Goal: Find specific page/section: Find specific page/section

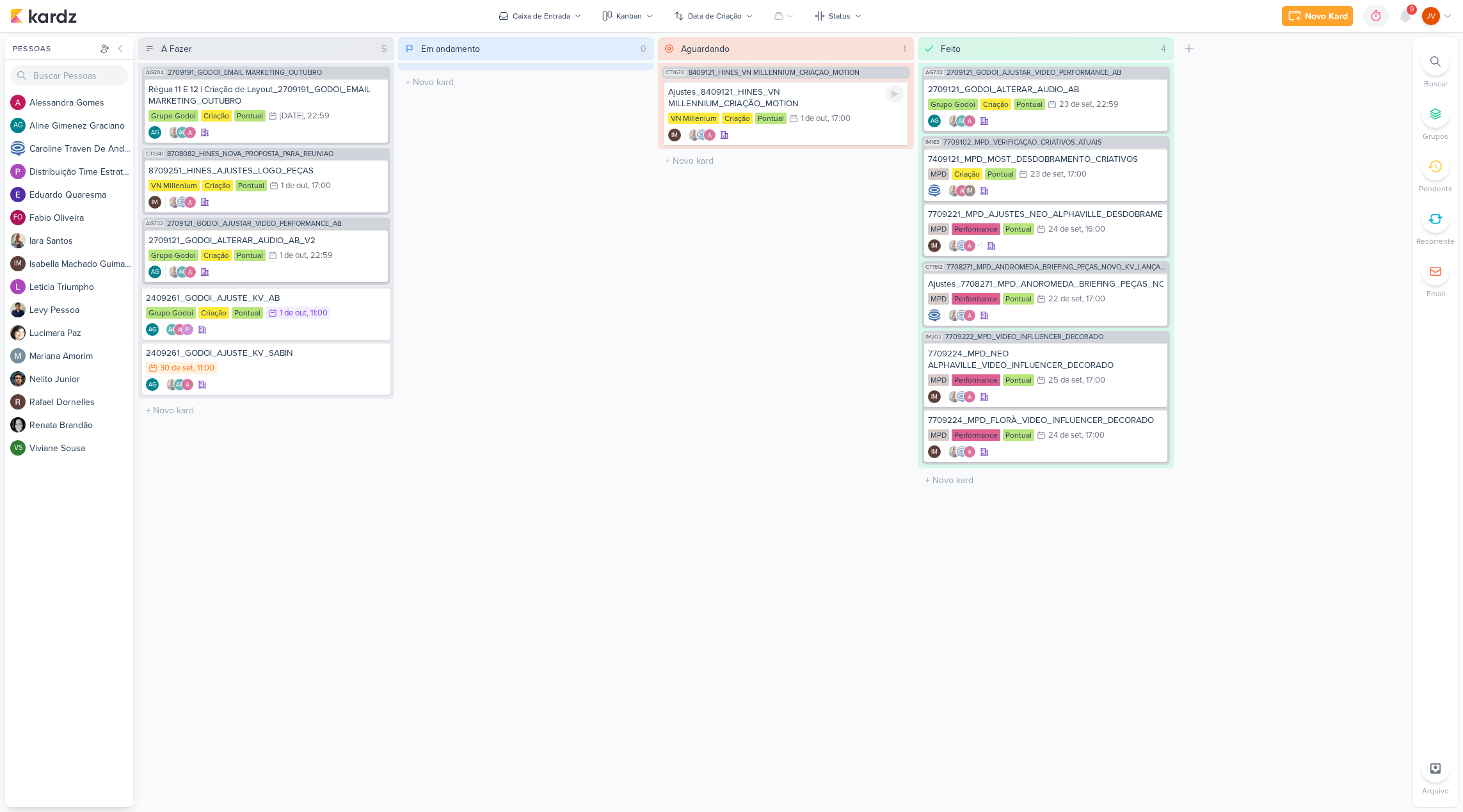
click at [826, 92] on div "Ajustes_8409121_HINES_VN MILLENNIUM_CRIAÇÃO_MOTION" at bounding box center [785, 97] width 235 height 23
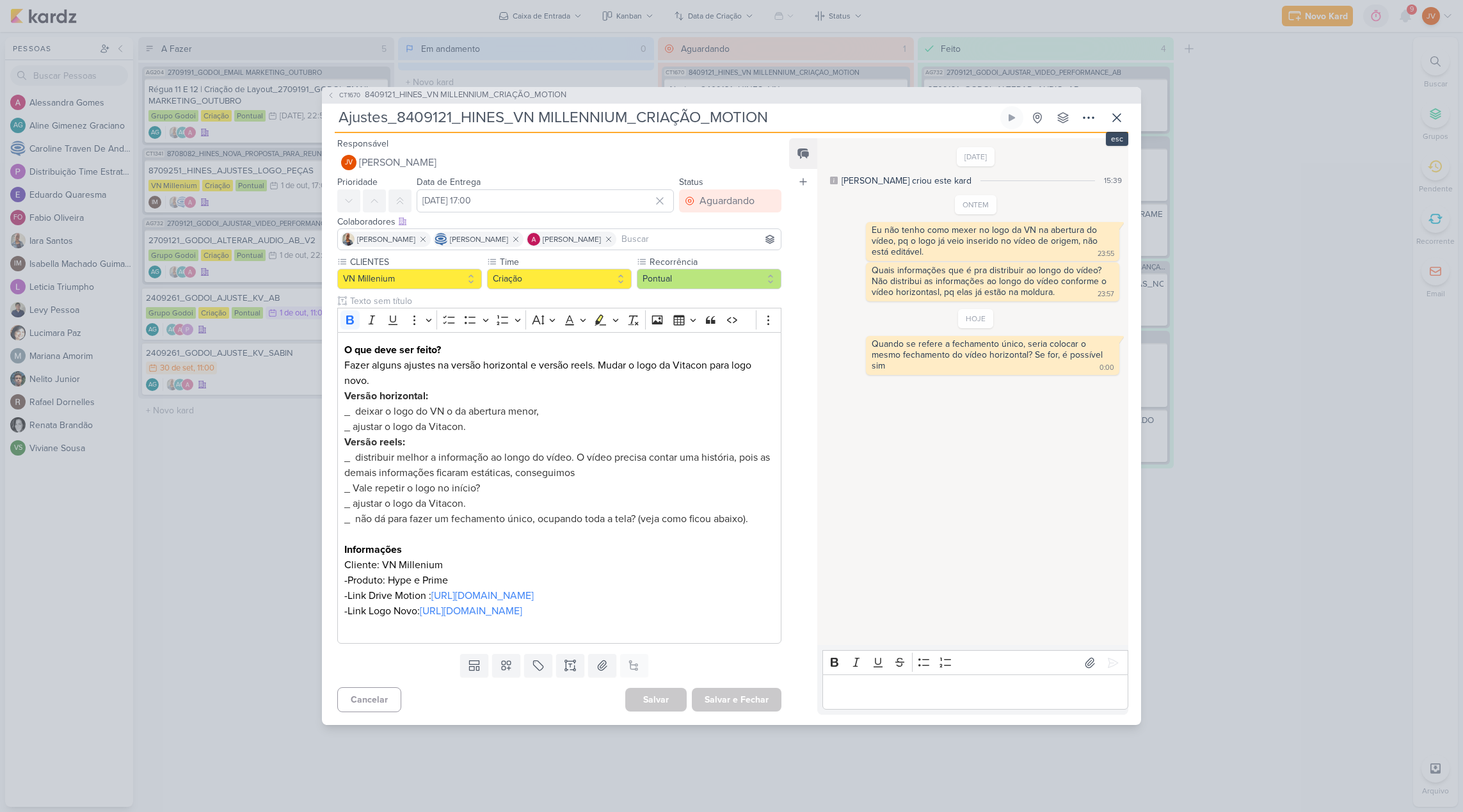
click at [1122, 110] on icon at bounding box center [1116, 117] width 15 height 15
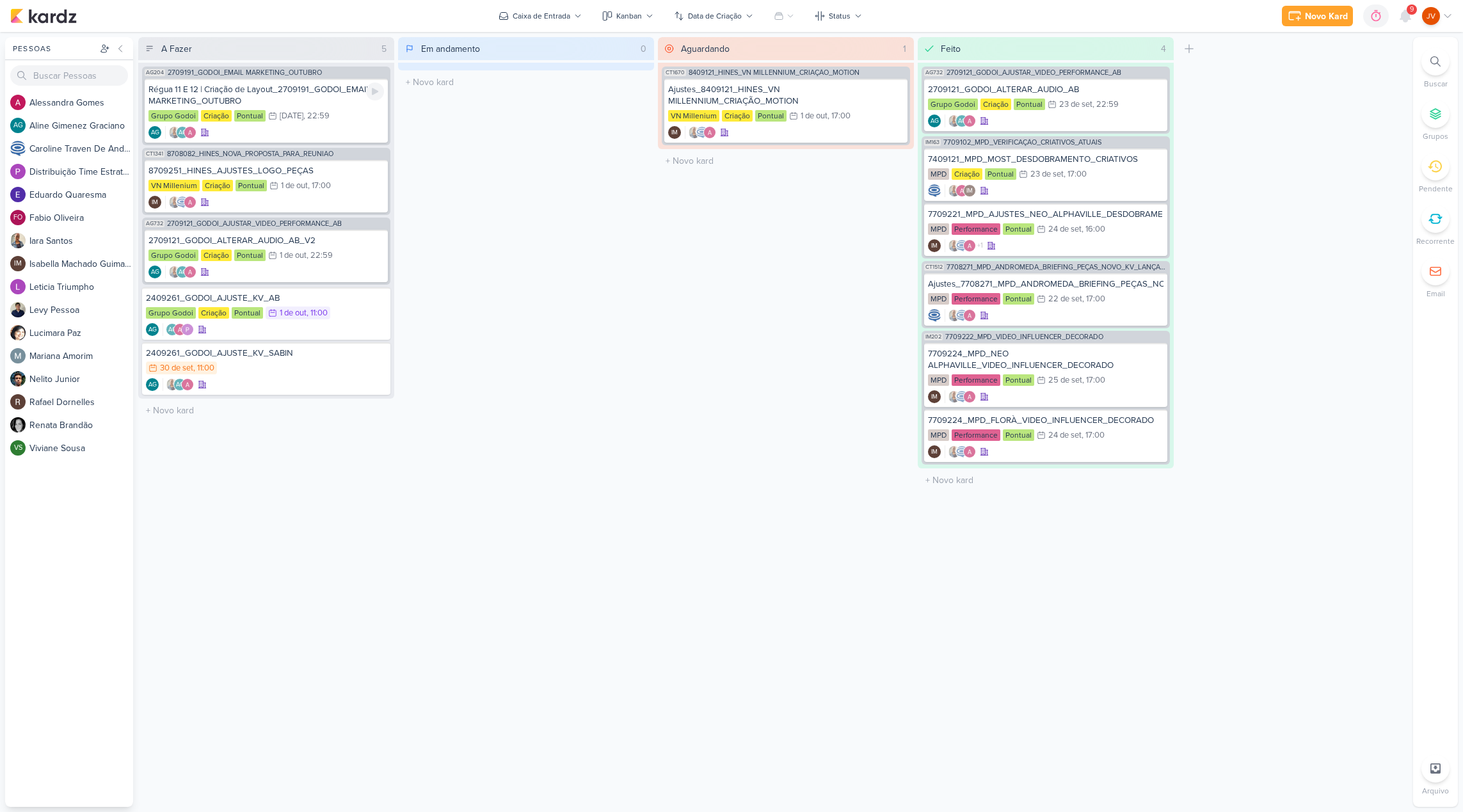
click at [324, 92] on div "Régua 11 E 12 | Criação de Layout_2709191_GODOI_EMAIL MARKETING_OUTUBRO" at bounding box center [265, 95] width 235 height 23
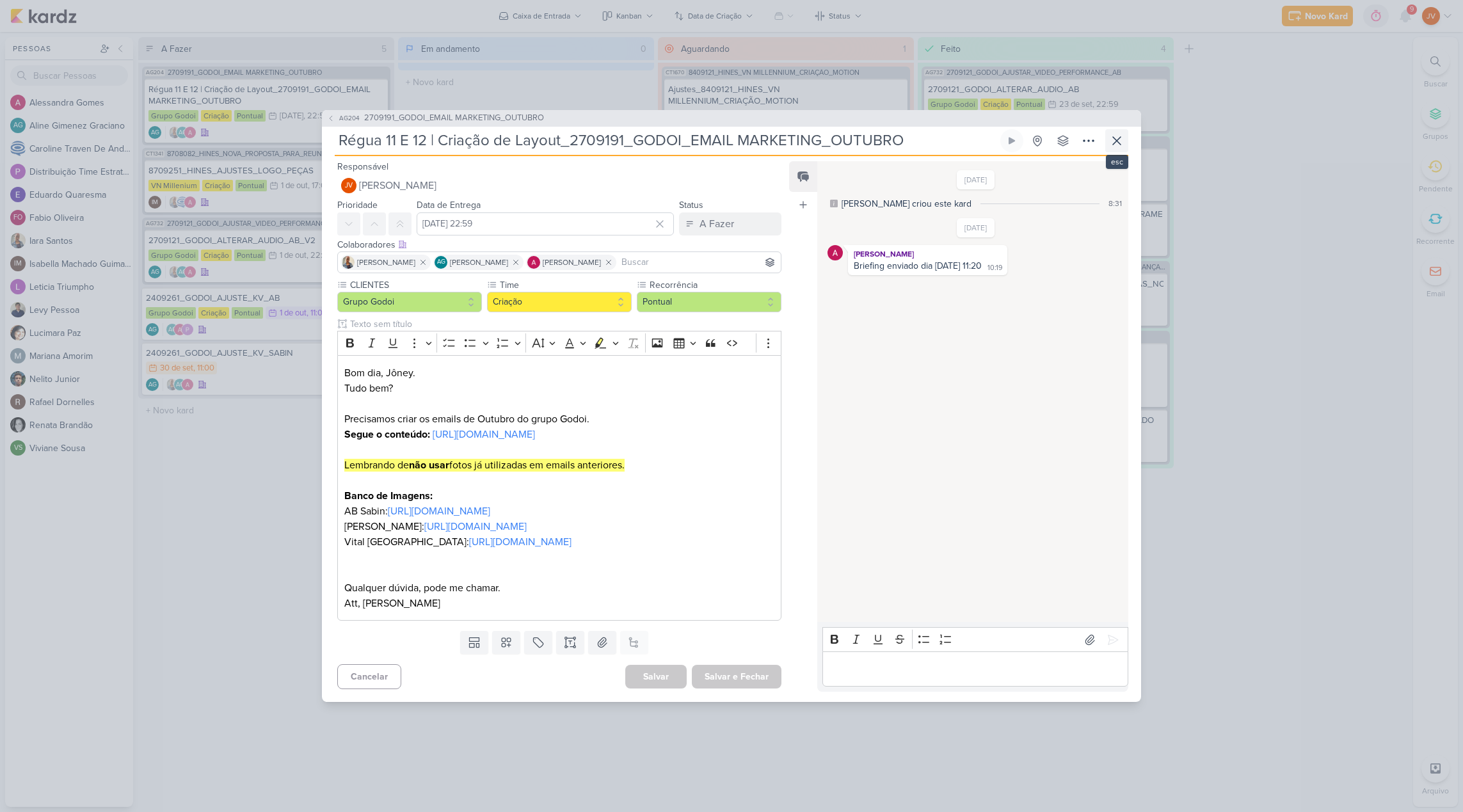
click at [1119, 133] on icon at bounding box center [1116, 140] width 15 height 15
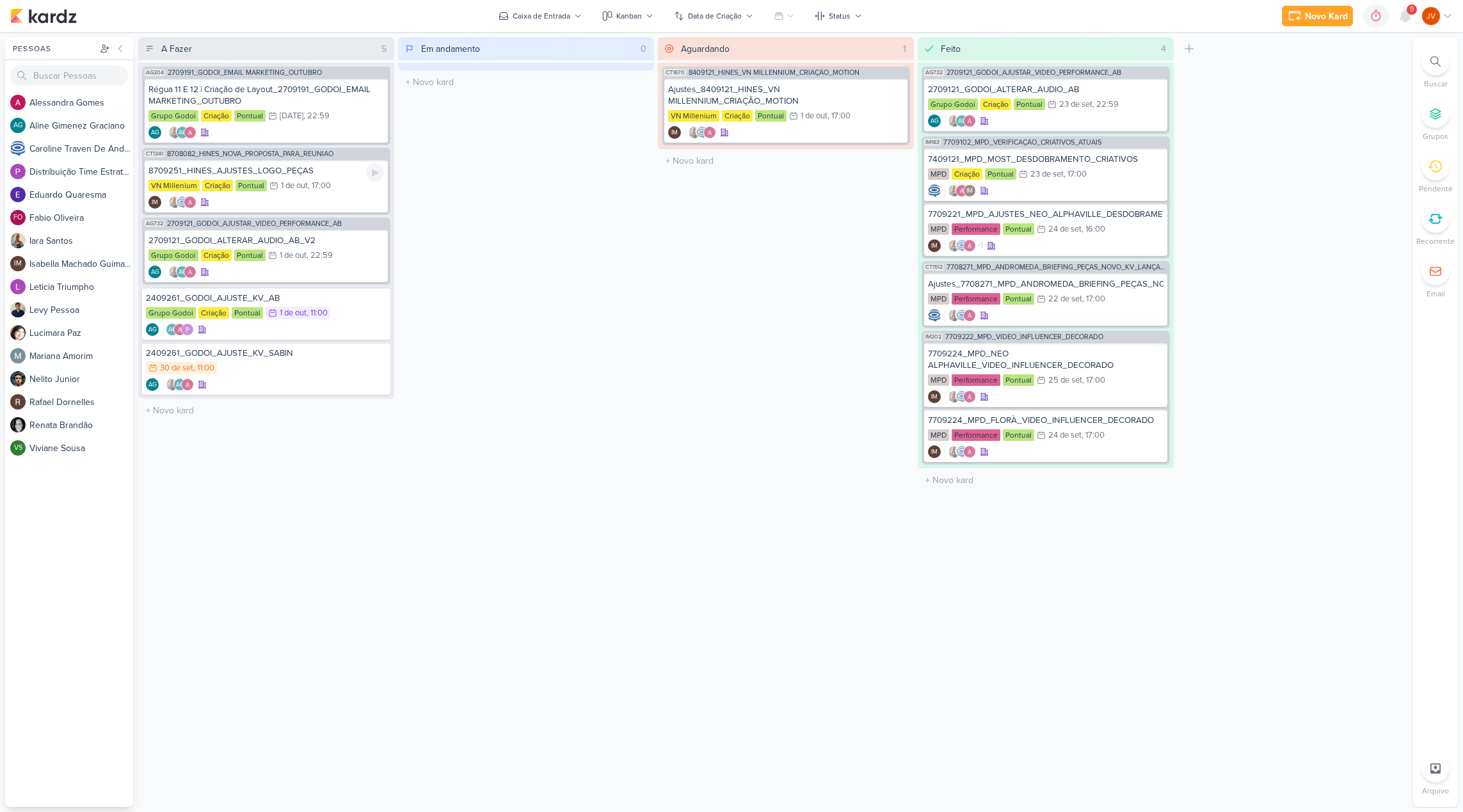
click at [303, 173] on div "8709251_HINES_AJUSTES_LOGO_PEÇAS" at bounding box center [265, 171] width 235 height 11
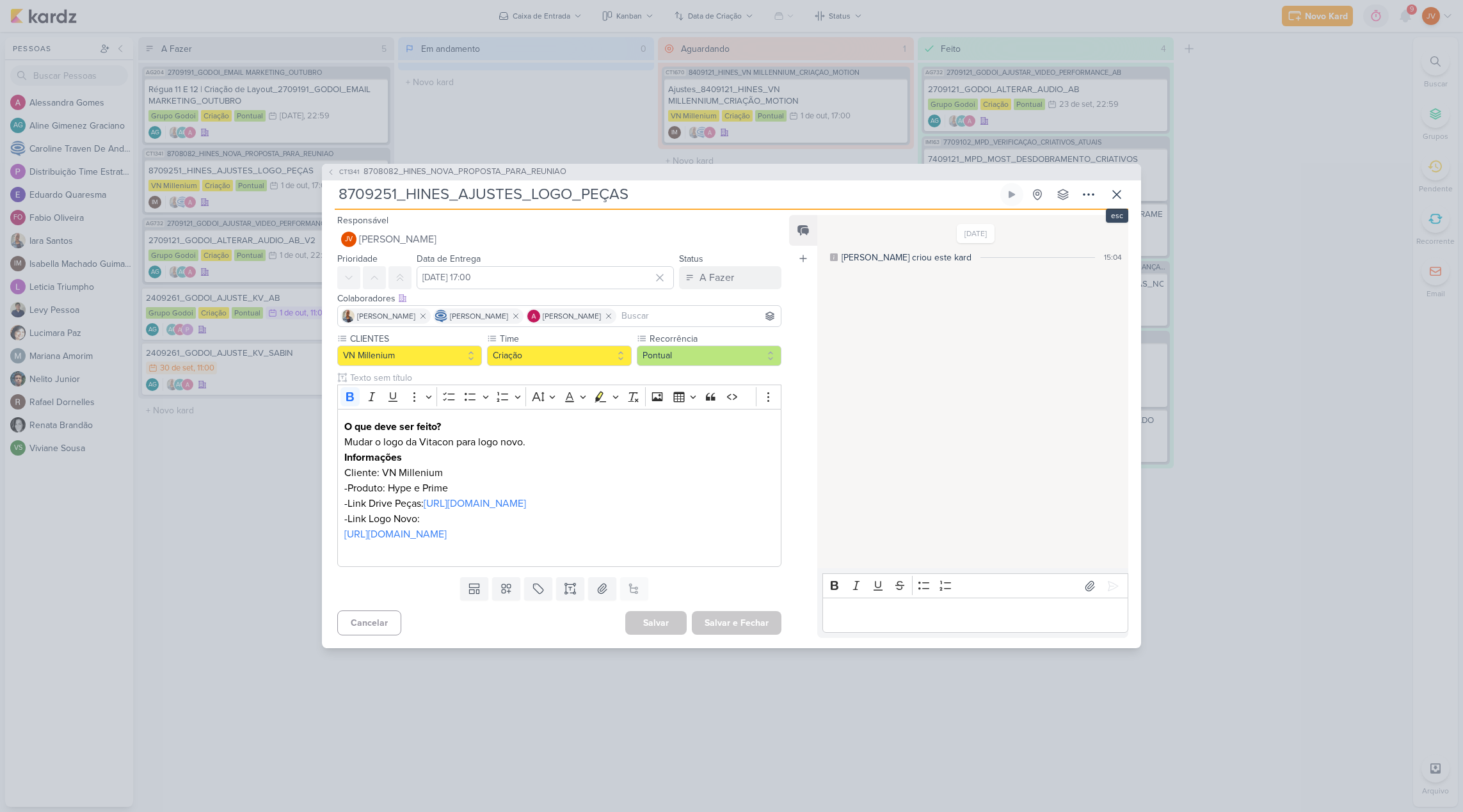
click at [1120, 189] on icon at bounding box center [1116, 194] width 15 height 15
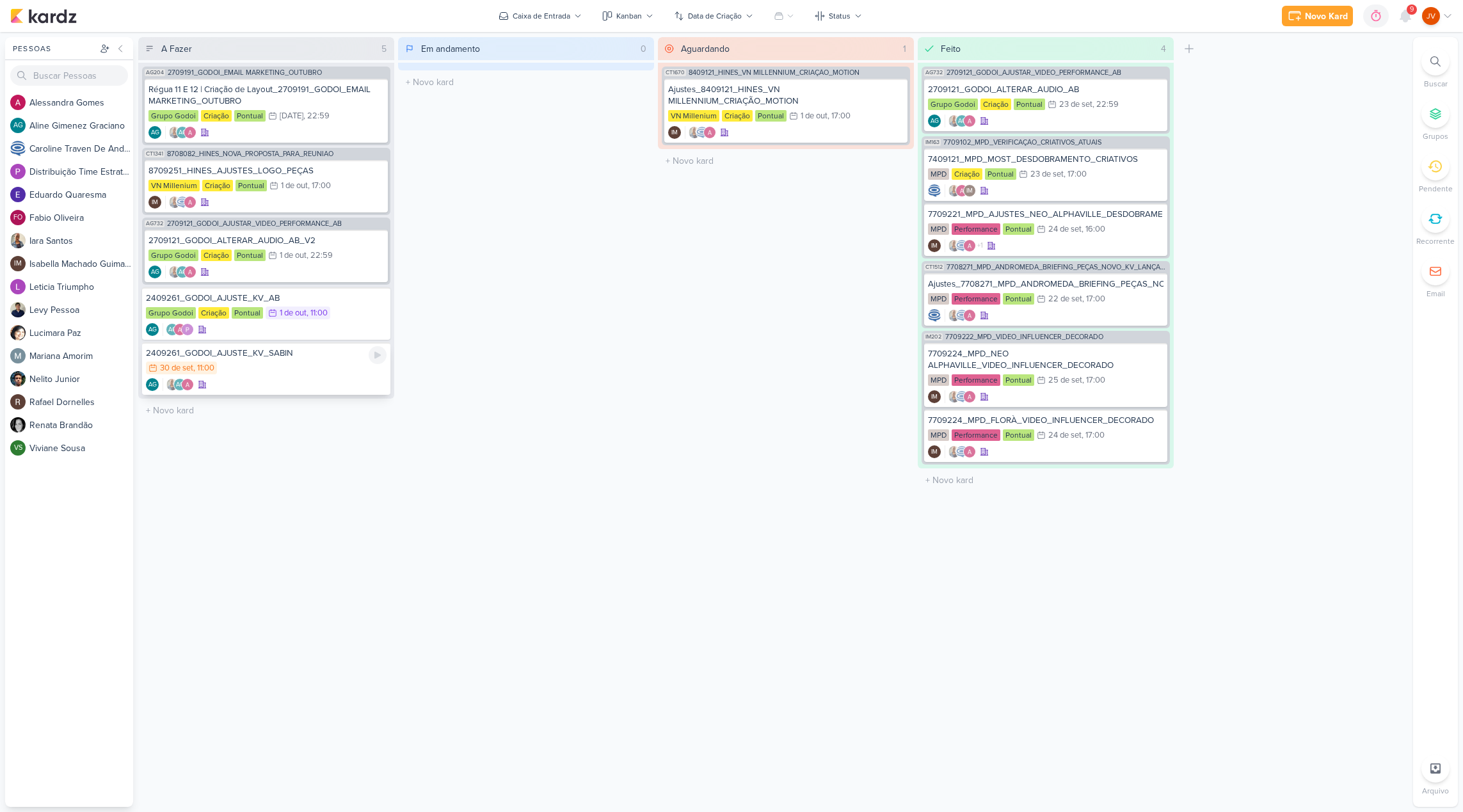
click at [267, 358] on div "2409261_GODOI_AJUSTE_KV_SABIN" at bounding box center [266, 353] width 241 height 11
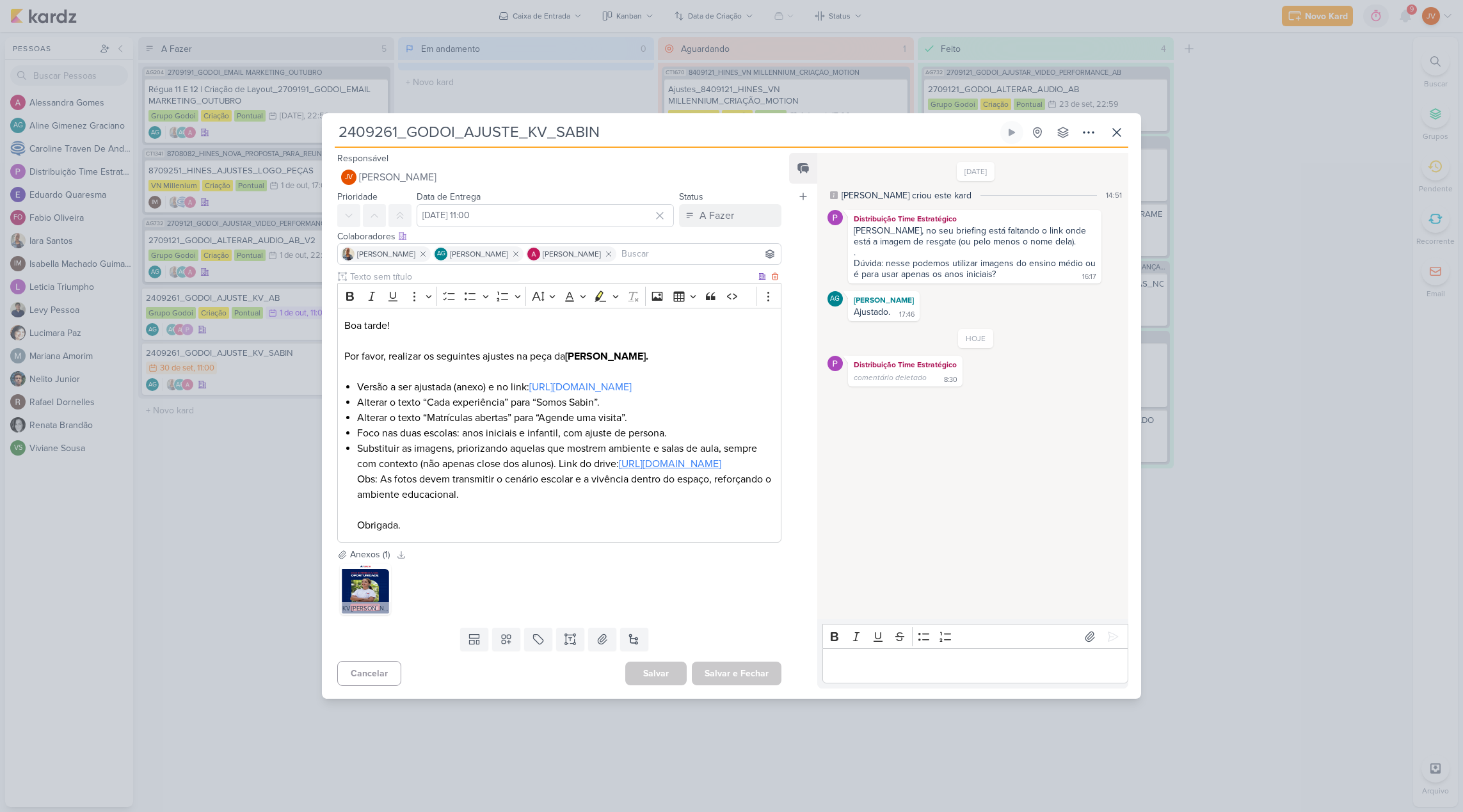
click at [619, 470] on link "[URL][DOMAIN_NAME]" at bounding box center [670, 464] width 102 height 13
click at [1323, 259] on div "2409261_GODOI_AJUSTE_KV_SABIN Criado por [PERSON_NAME]" at bounding box center [731, 406] width 1463 height 812
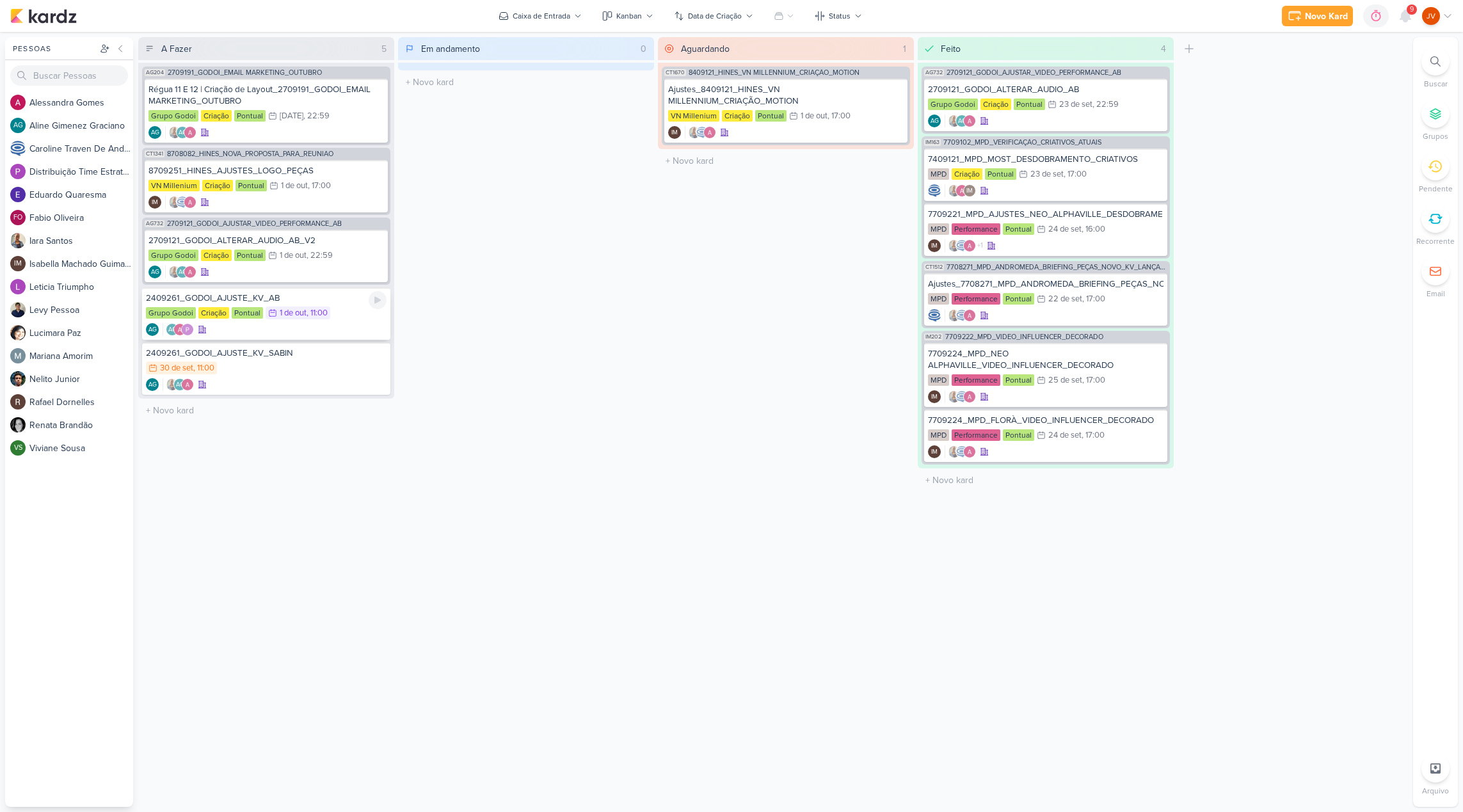
click at [272, 297] on div "2409261_GODOI_AJUSTE_KV_AB" at bounding box center [266, 298] width 241 height 11
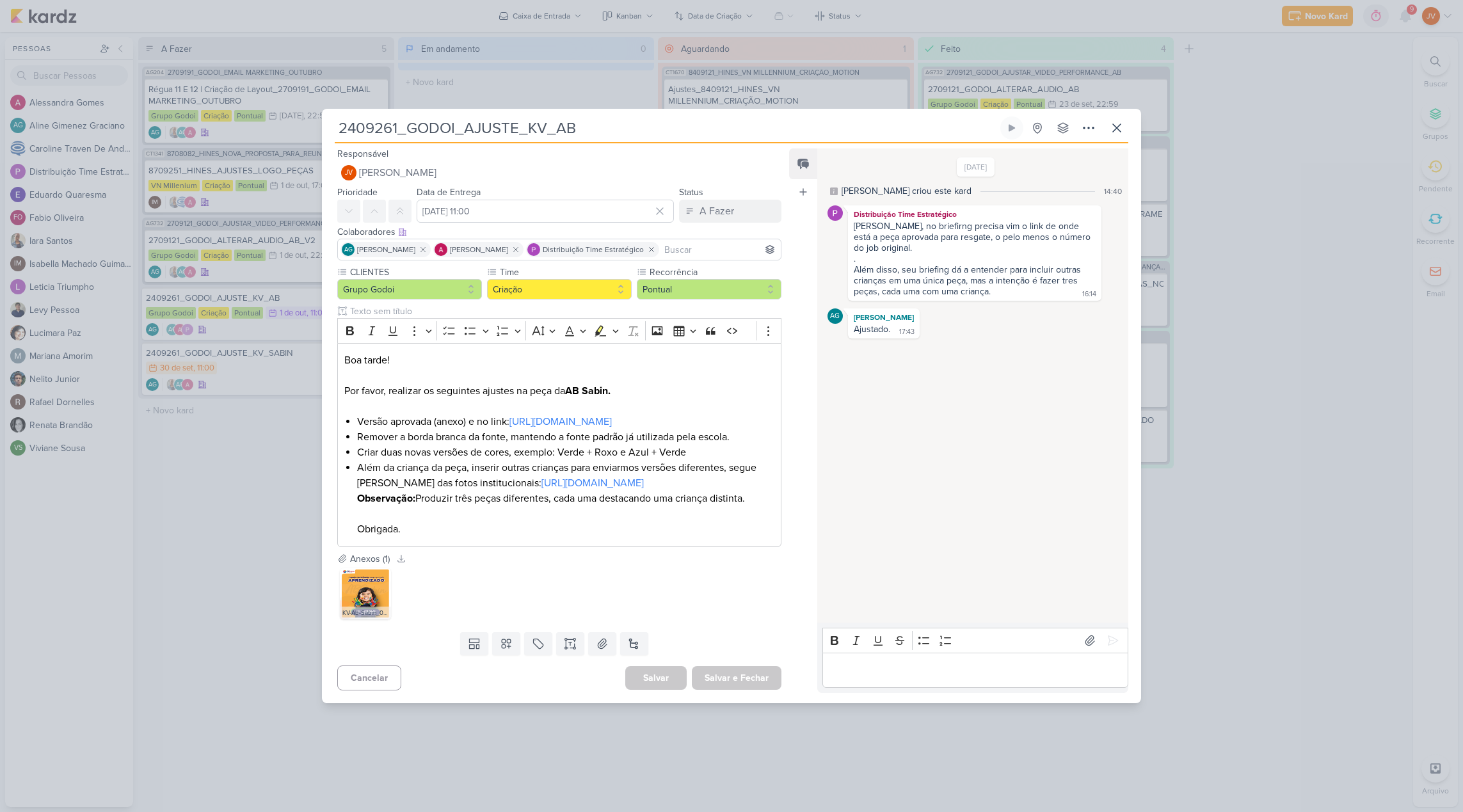
click at [267, 452] on div "2409261_GODOI_AJUSTE_KV_AB Criado por [PERSON_NAME]" at bounding box center [731, 406] width 1463 height 812
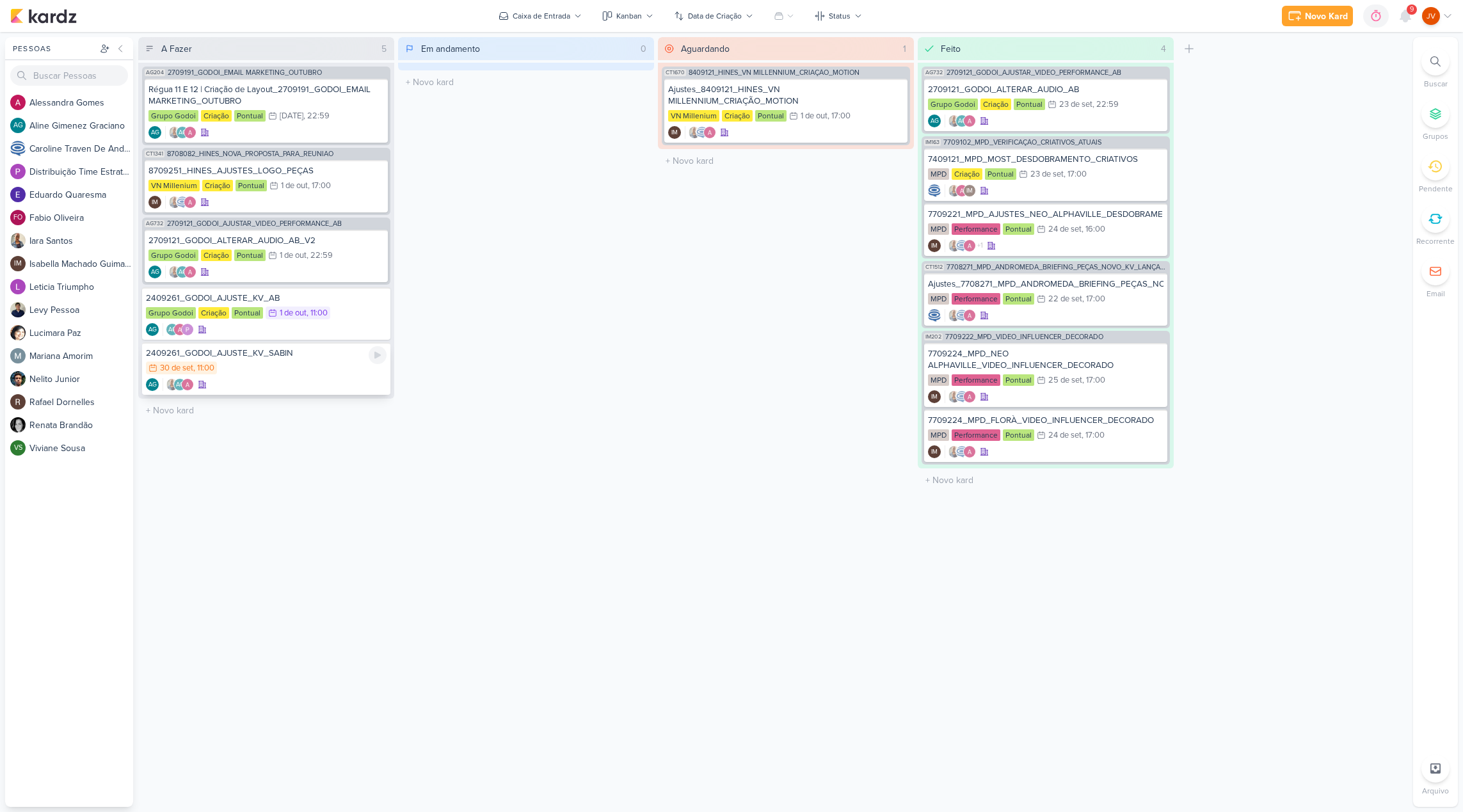
click at [293, 363] on div "30/9 [DATE] 11:00" at bounding box center [266, 368] width 241 height 14
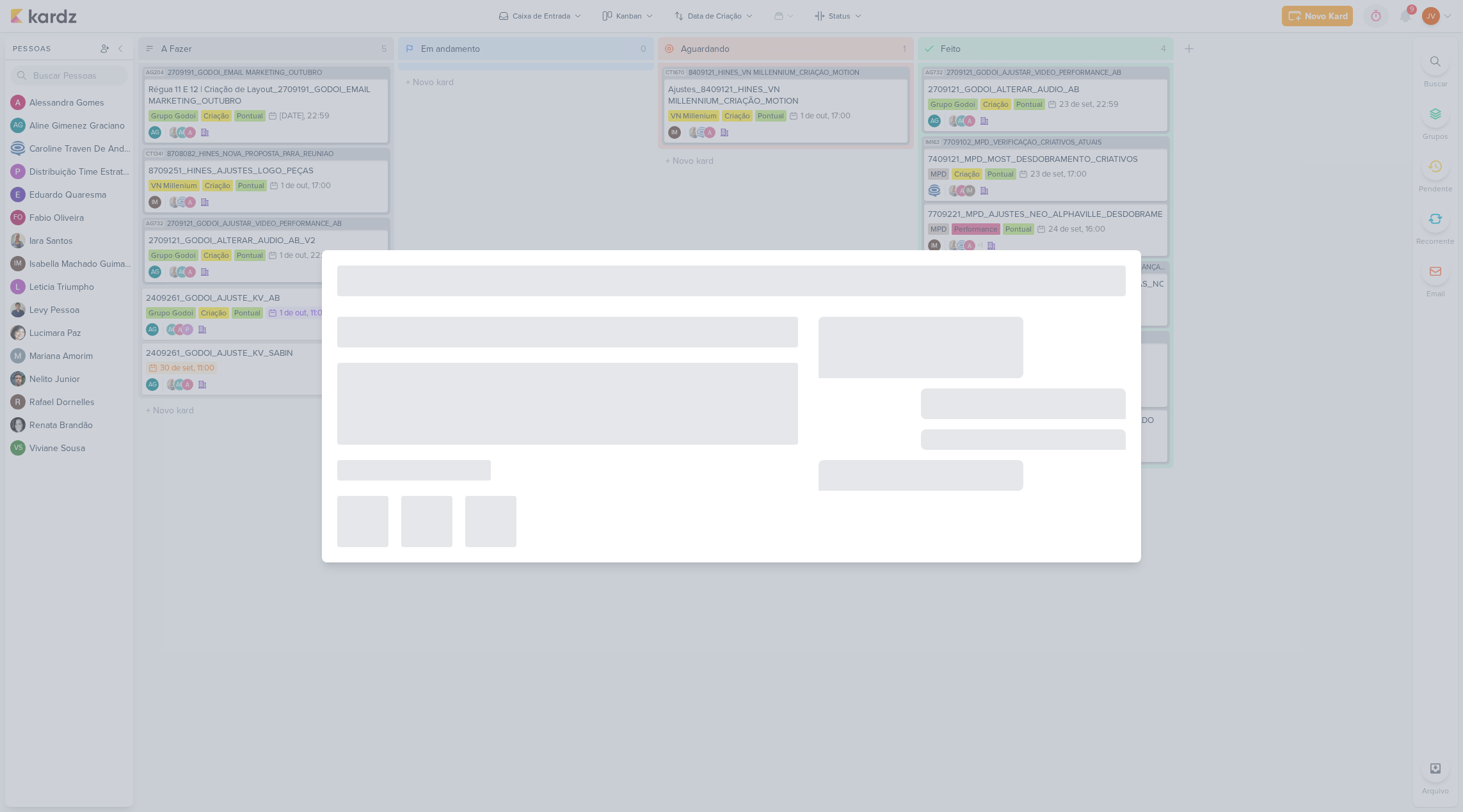
drag, startPoint x: 293, startPoint y: 363, endPoint x: 304, endPoint y: 363, distance: 11.0
click at [293, 363] on div at bounding box center [731, 406] width 1463 height 812
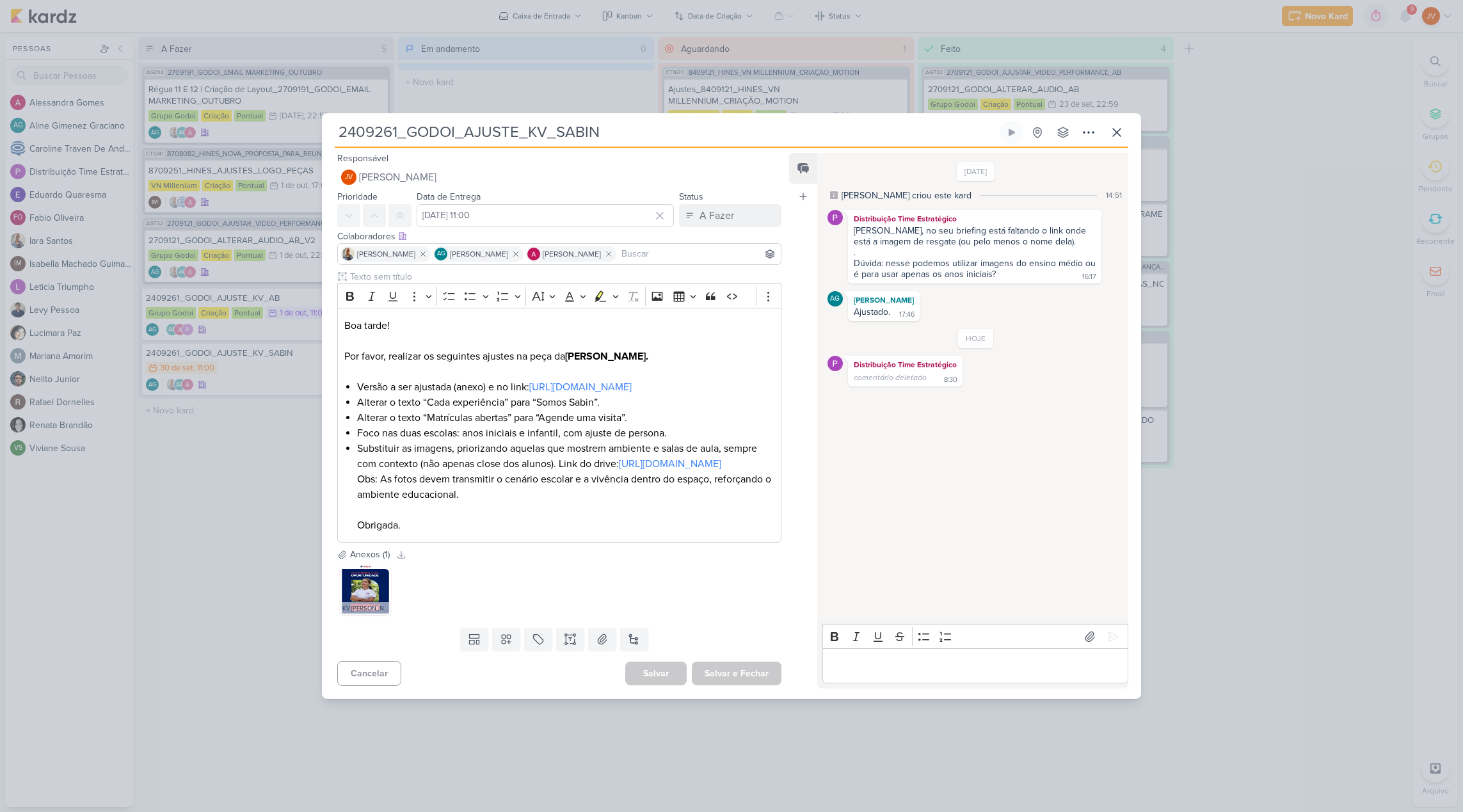
click at [598, 121] on input "2409261_GODOI_AJUSTE_KV_SABIN" at bounding box center [667, 132] width 663 height 23
